Goal: Information Seeking & Learning: Learn about a topic

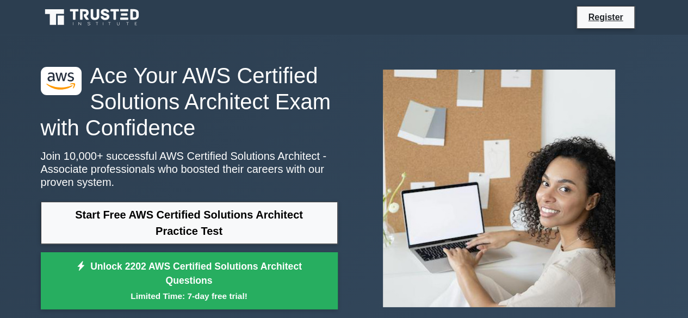
click at [94, 13] on icon at bounding box center [93, 17] width 104 height 21
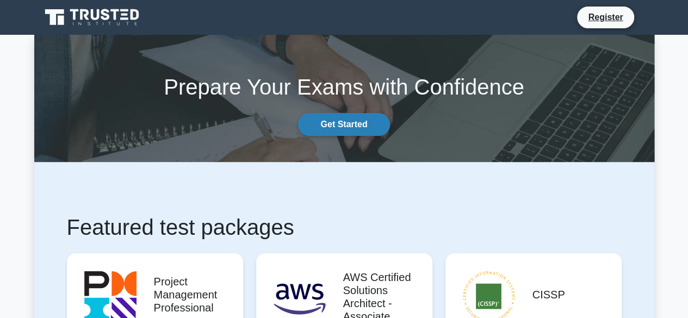
click at [338, 121] on link "Get Started" at bounding box center [343, 124] width 91 height 23
